Goal: Register for event/course

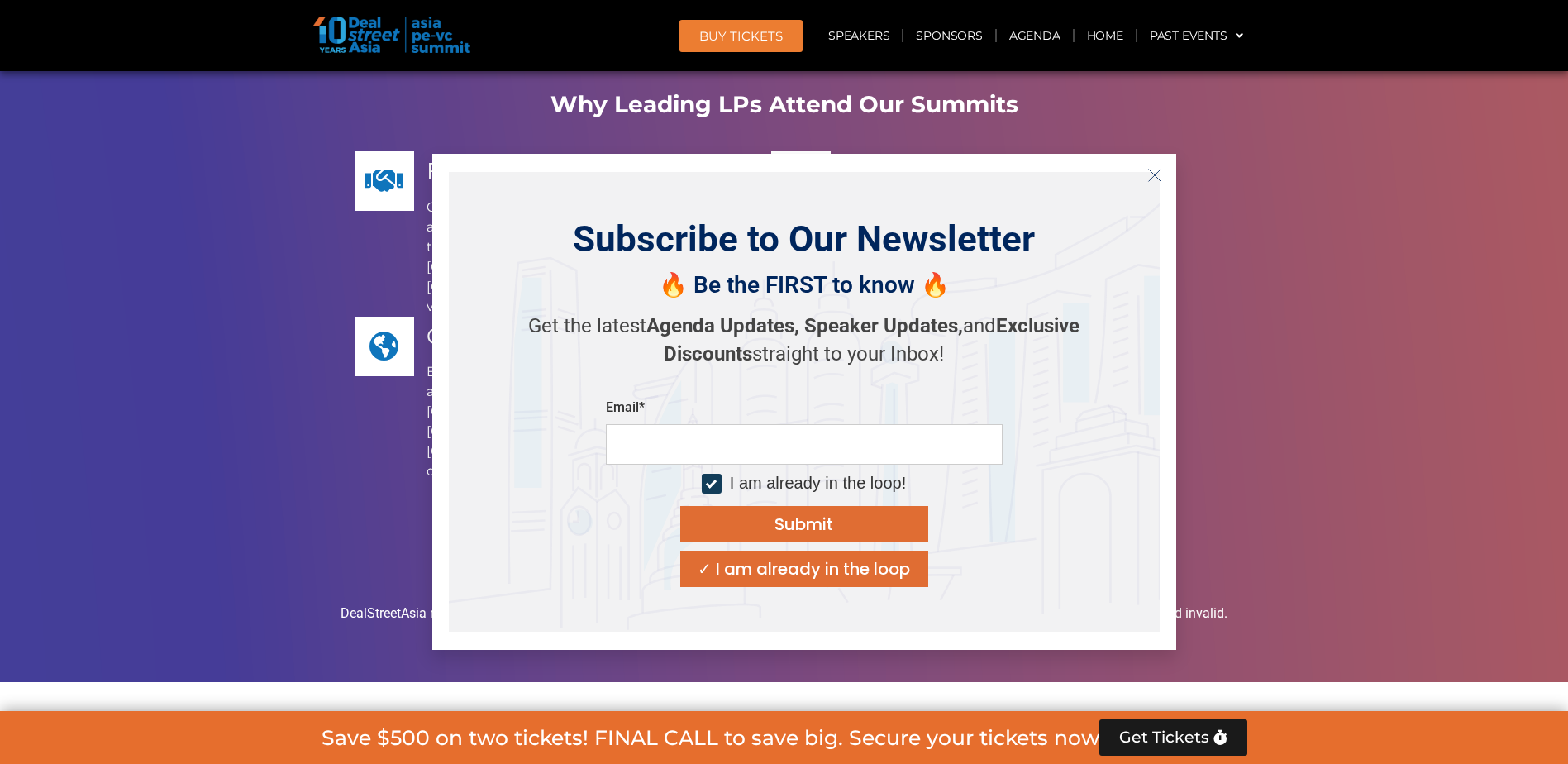
scroll to position [8132, 0]
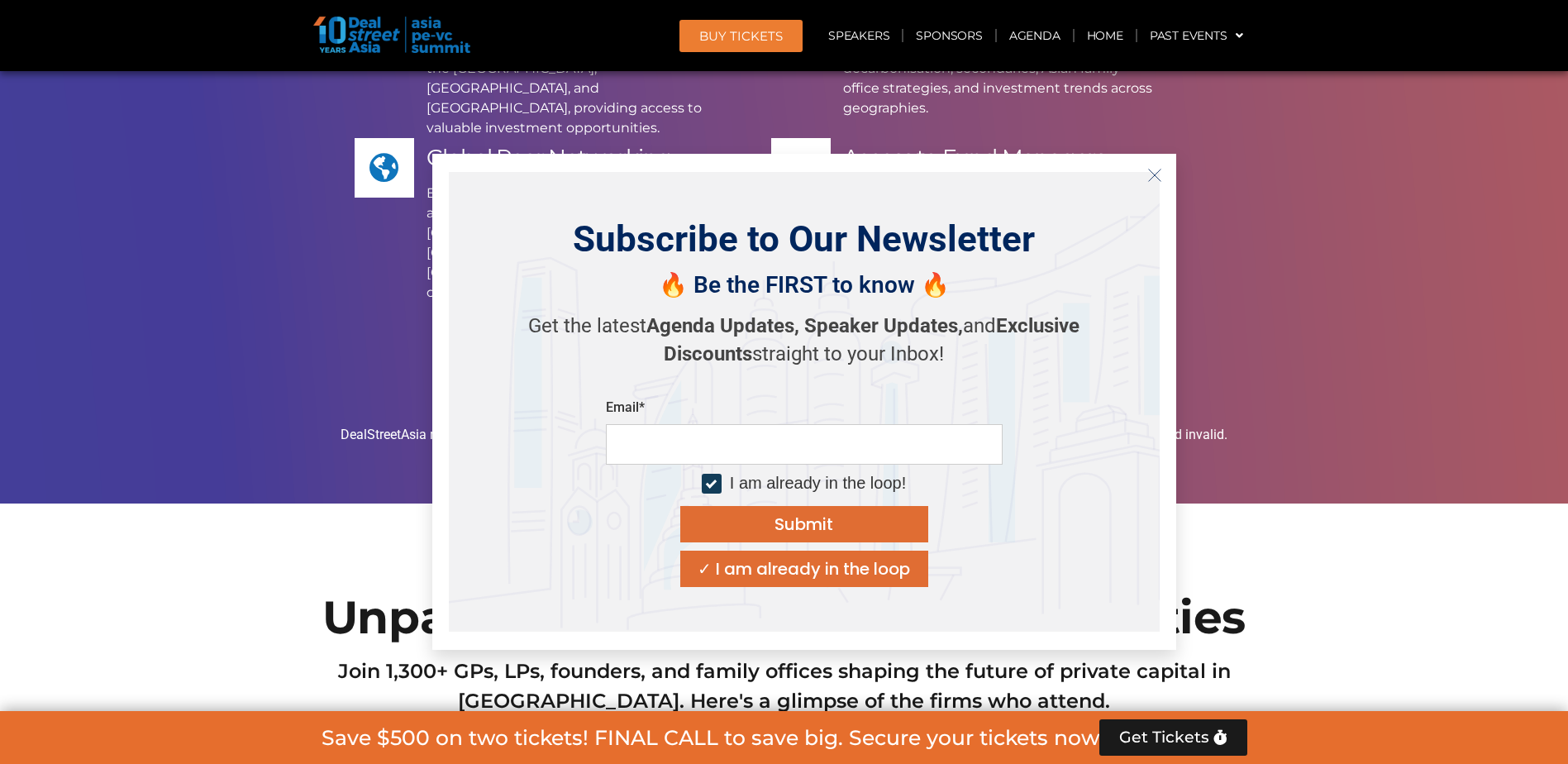
click at [1161, 168] on icon "Close" at bounding box center [1154, 175] width 15 height 15
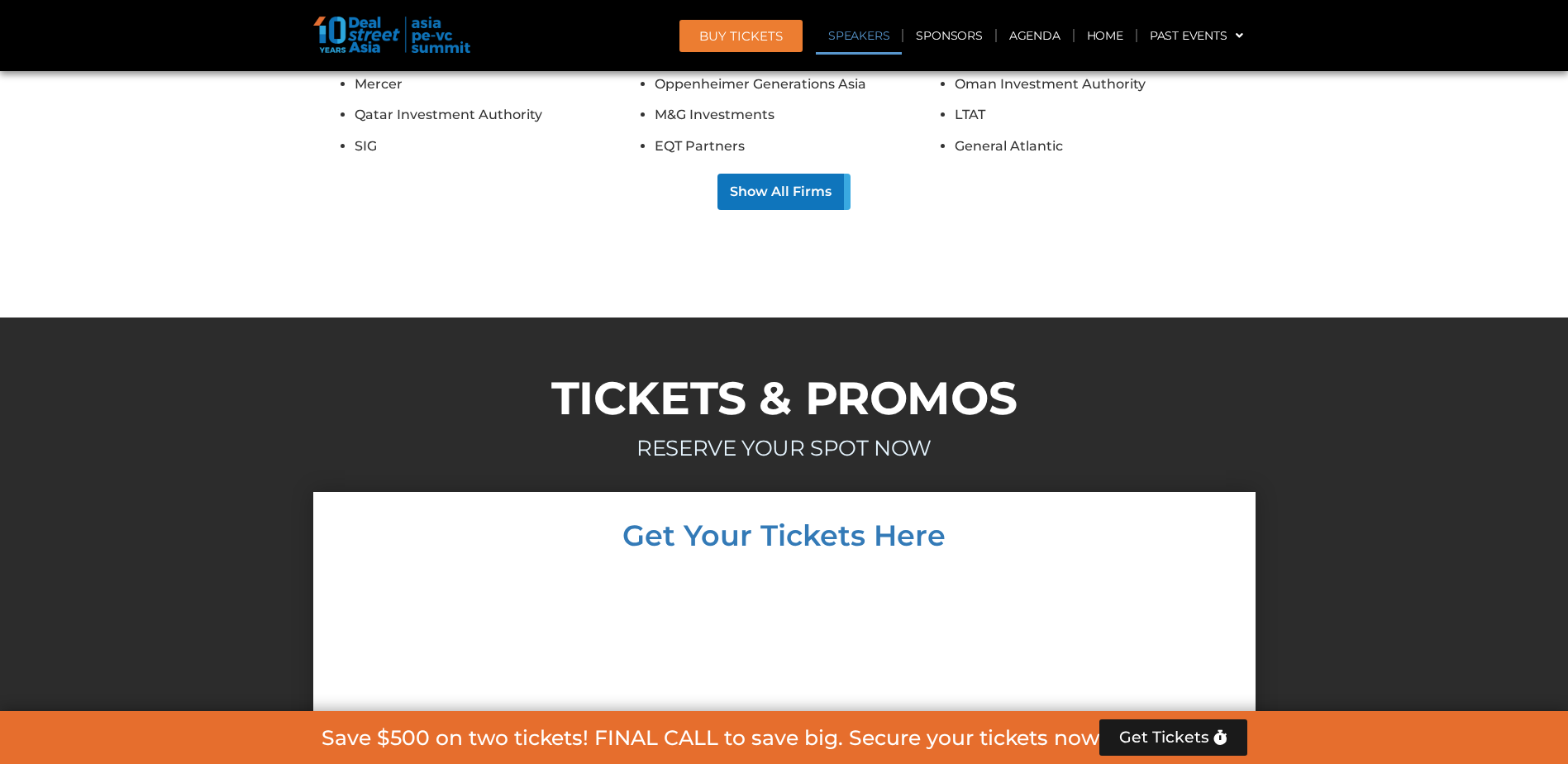
scroll to position [15556, 0]
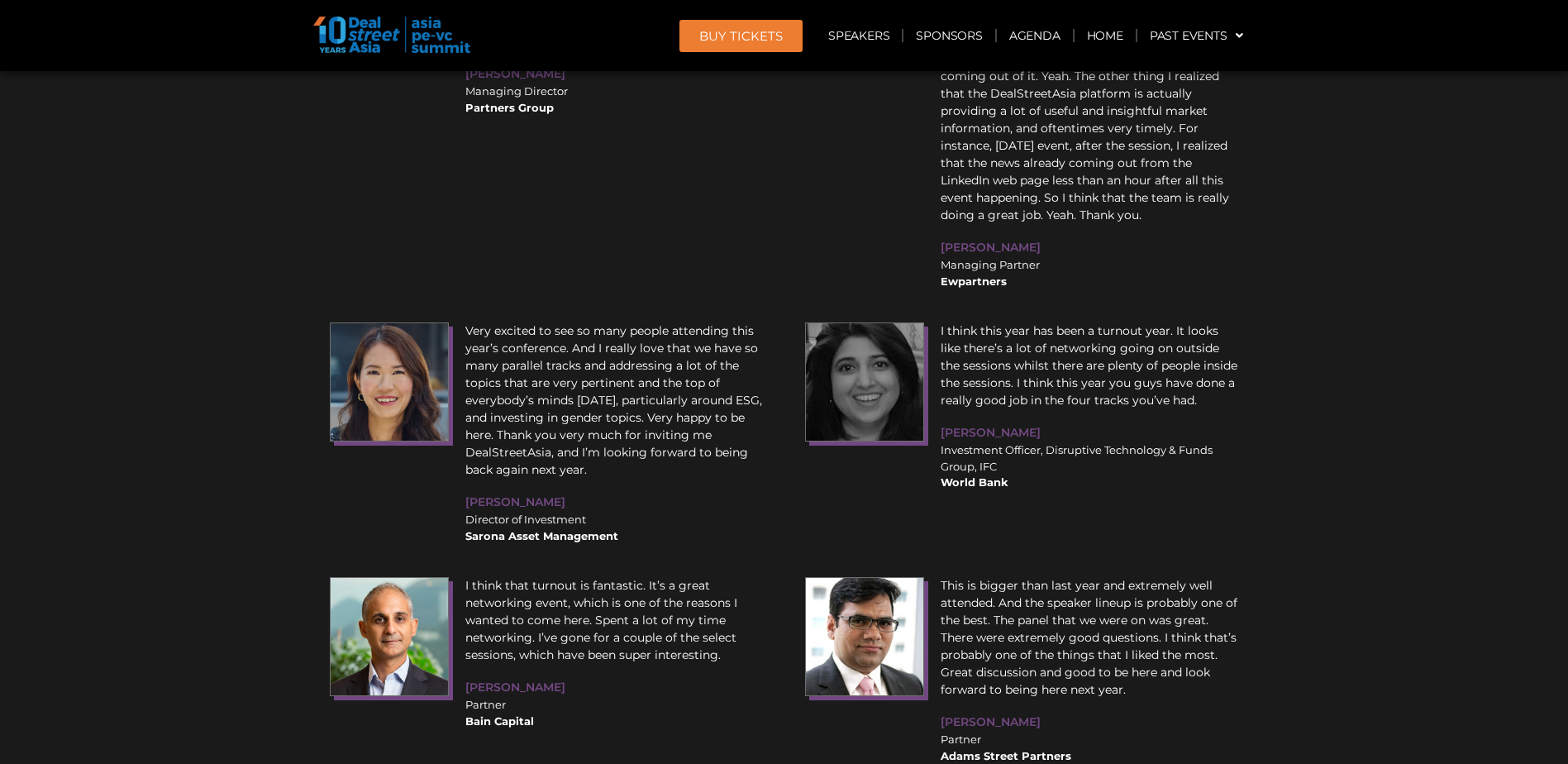
scroll to position [15228, 0]
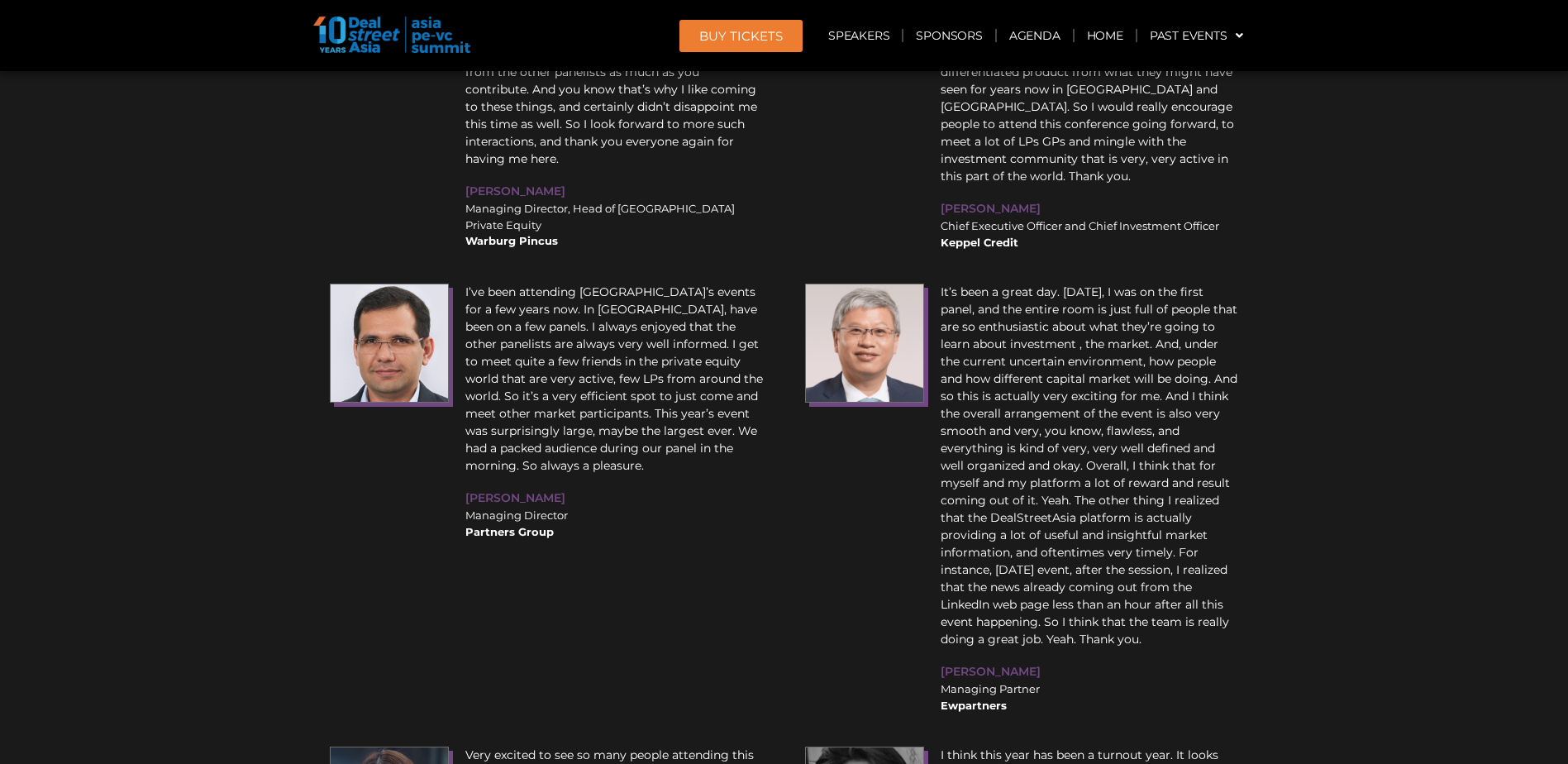
scroll to position [14982, 0]
